Goal: Information Seeking & Learning: Compare options

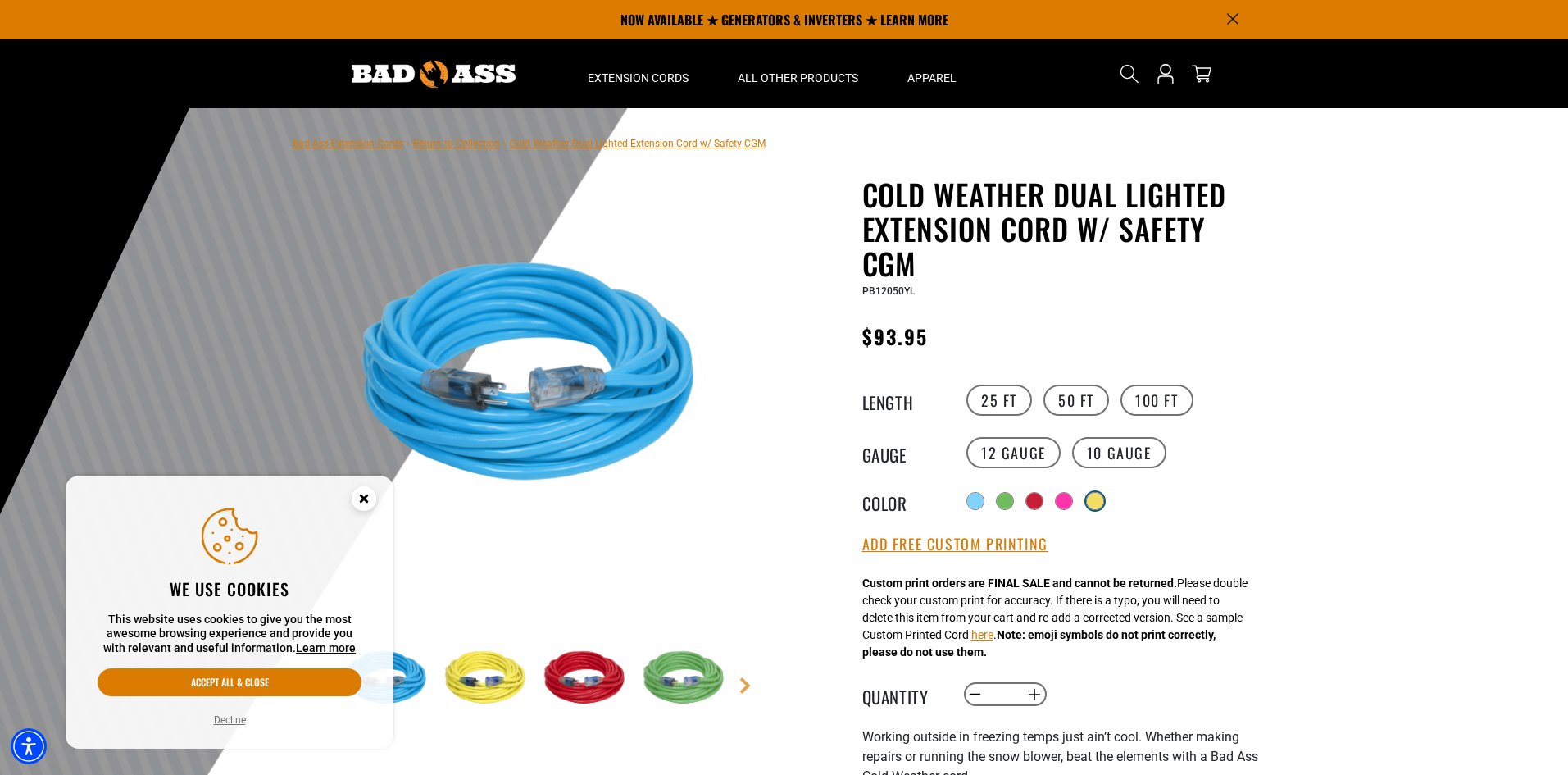
click at [1098, 504] on div at bounding box center [1095, 501] width 16 height 16
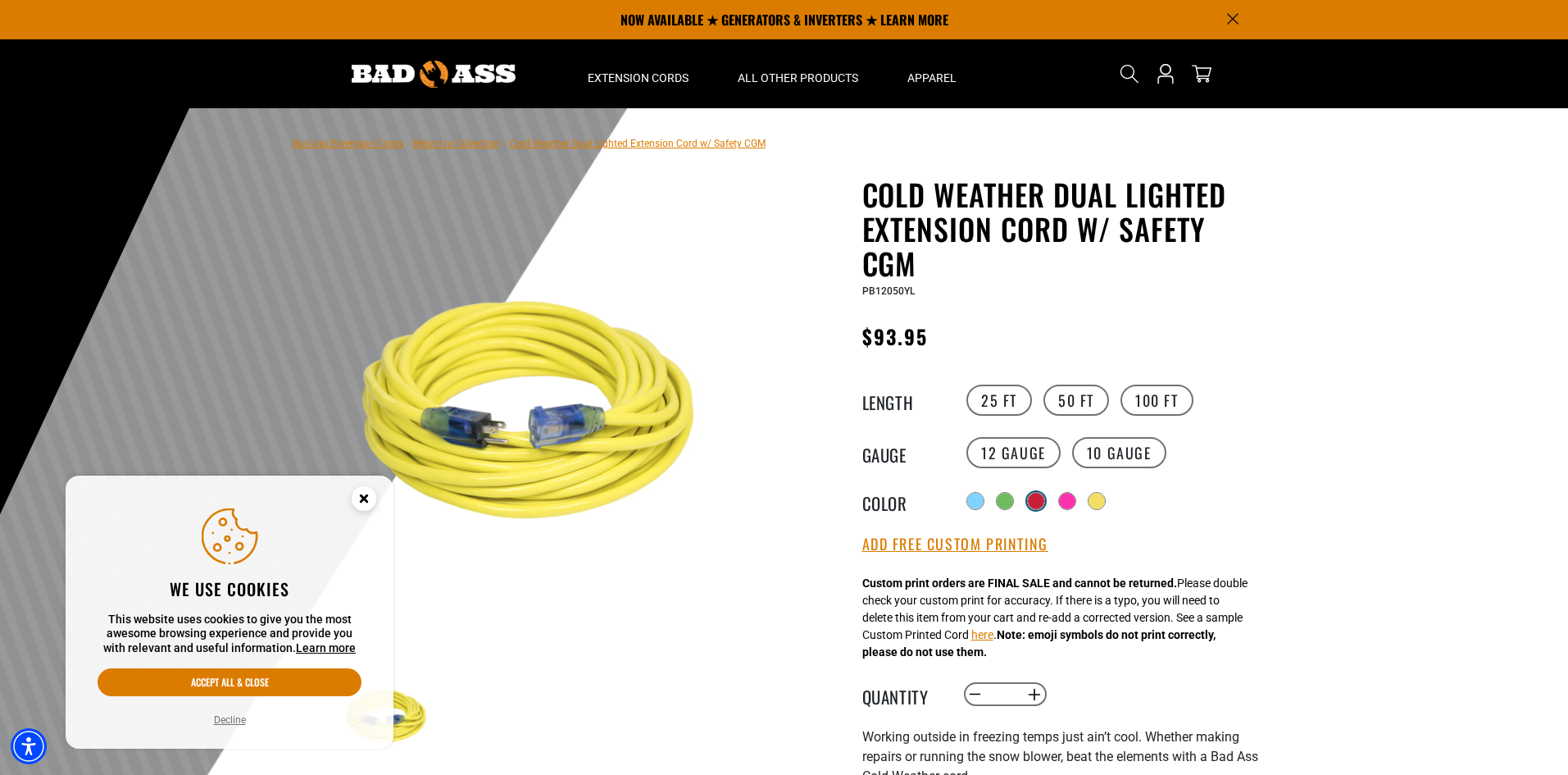
click at [1034, 506] on div at bounding box center [1036, 501] width 16 height 16
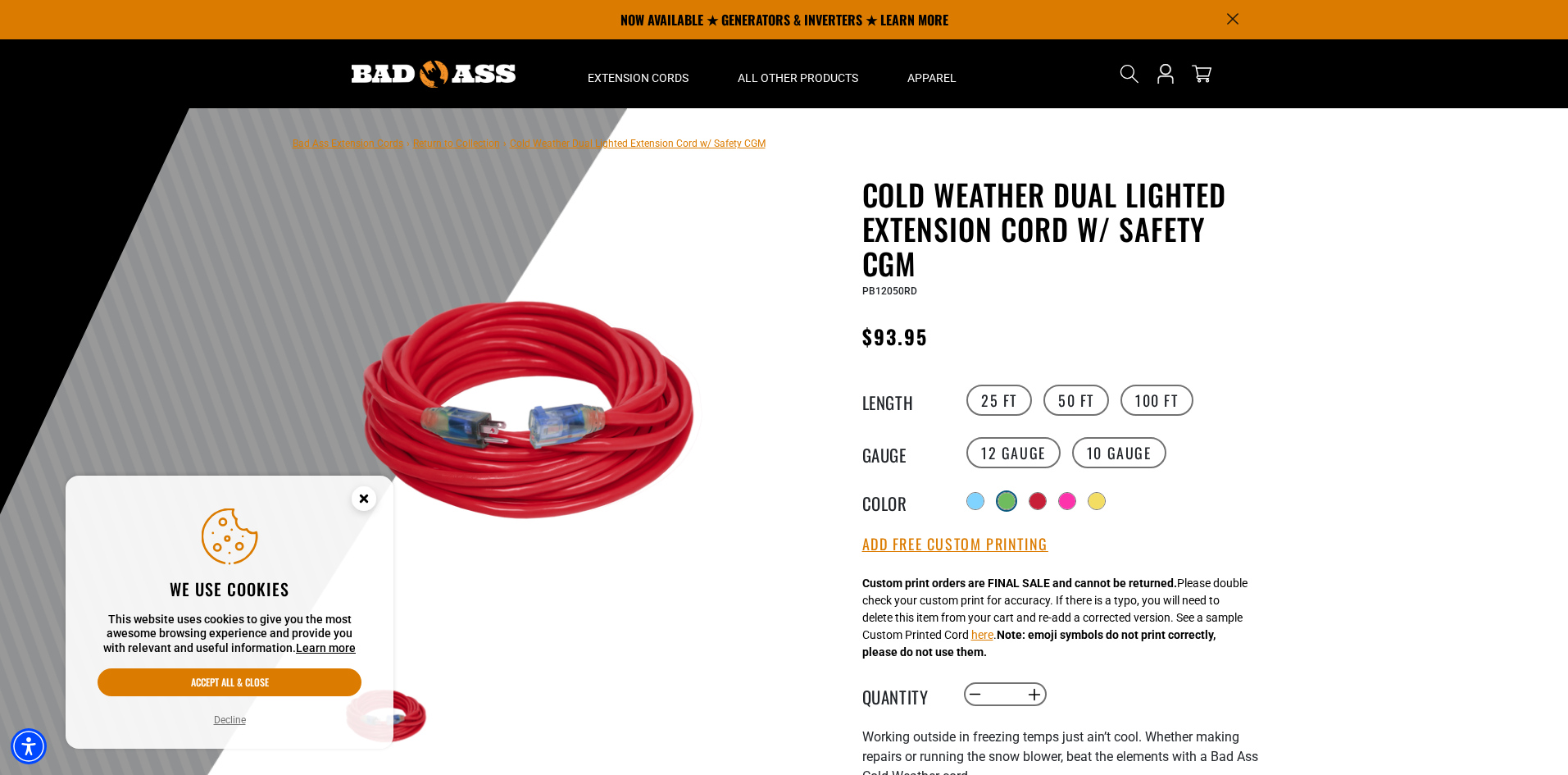
click at [1004, 505] on div at bounding box center [1006, 501] width 16 height 16
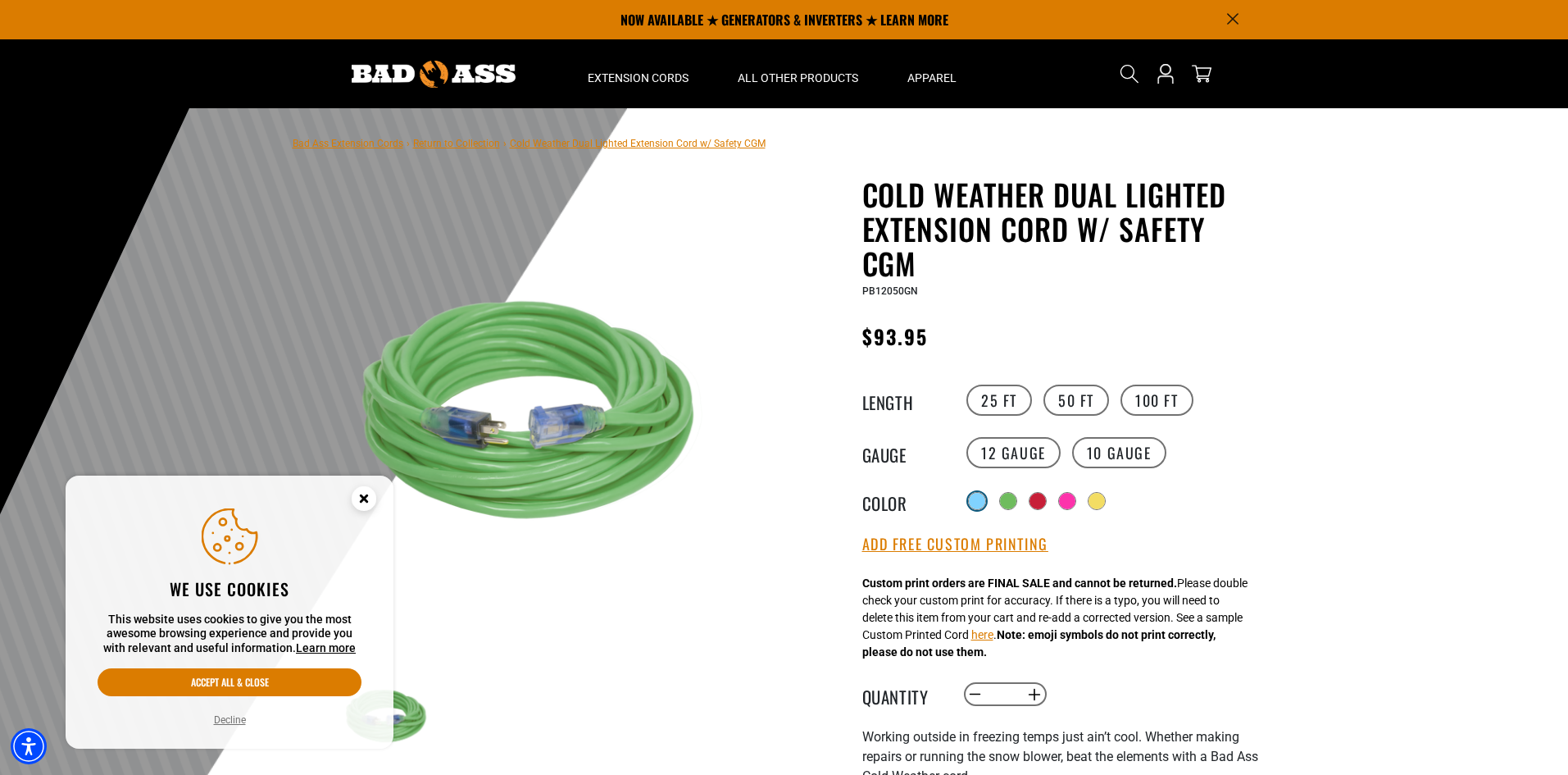
click at [972, 502] on div at bounding box center [977, 501] width 16 height 16
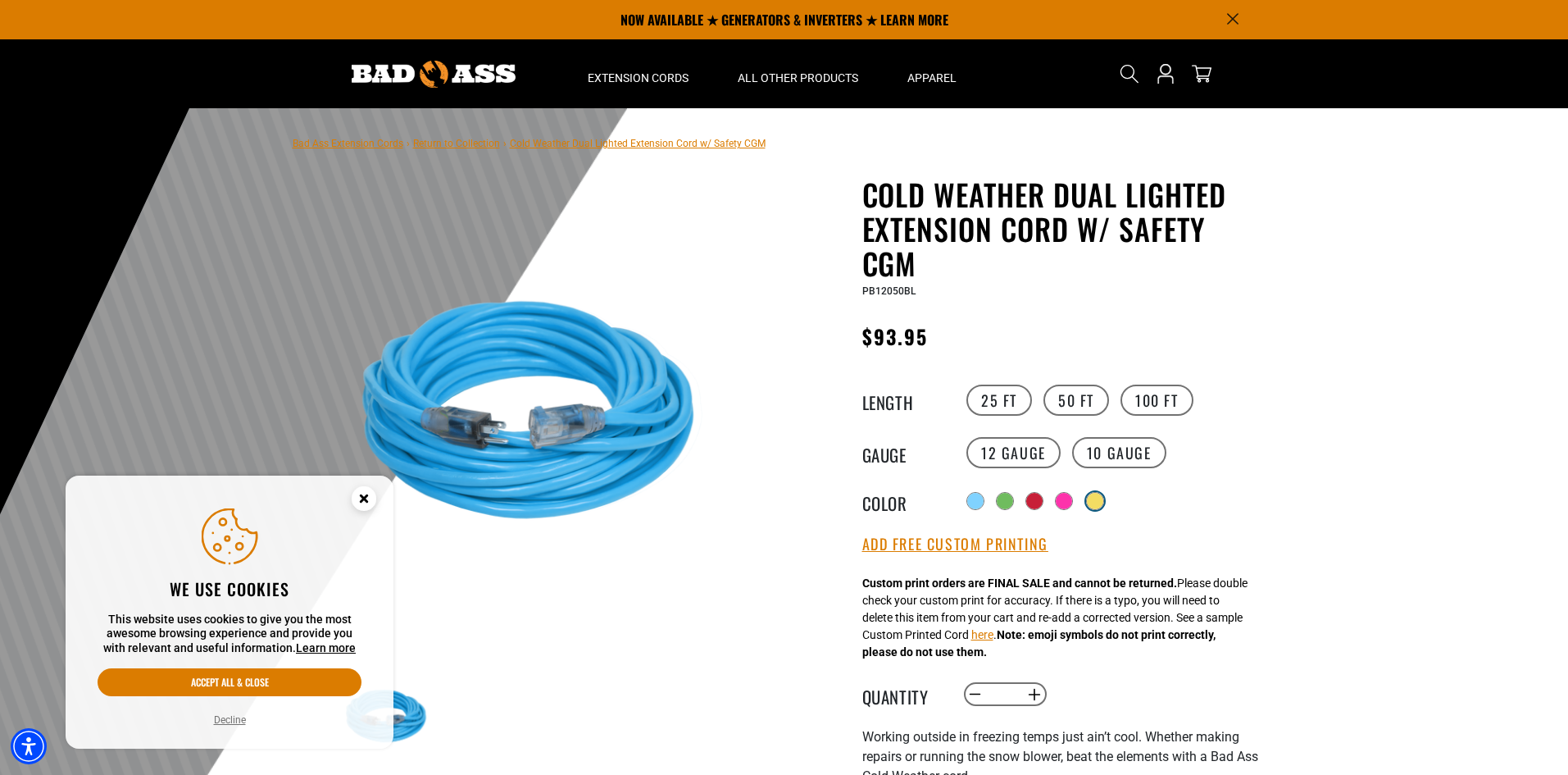
click at [1100, 503] on div at bounding box center [1095, 501] width 16 height 16
